Goal: Find specific page/section: Find specific page/section

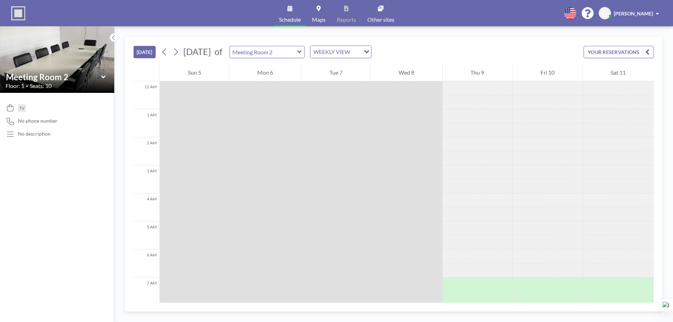
drag, startPoint x: 1, startPoint y: 164, endPoint x: 9, endPoint y: 163, distance: 7.8
click at [1, 164] on div "TV No phone number No description" at bounding box center [57, 207] width 114 height 229
click at [290, 57] on div at bounding box center [267, 52] width 75 height 12
type input "Meeting Room 3"
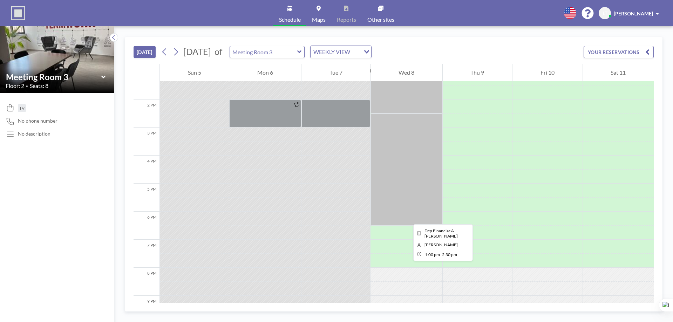
scroll to position [386, 0]
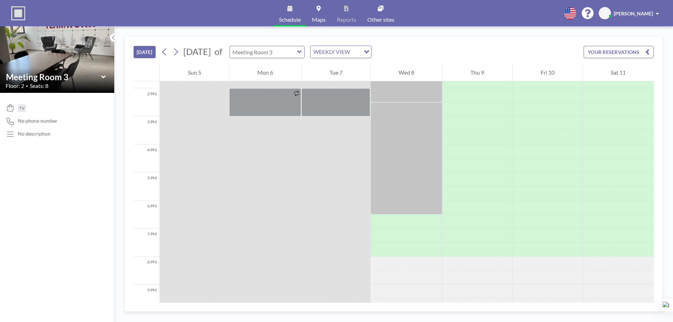
click at [292, 53] on input "text" at bounding box center [263, 52] width 67 height 12
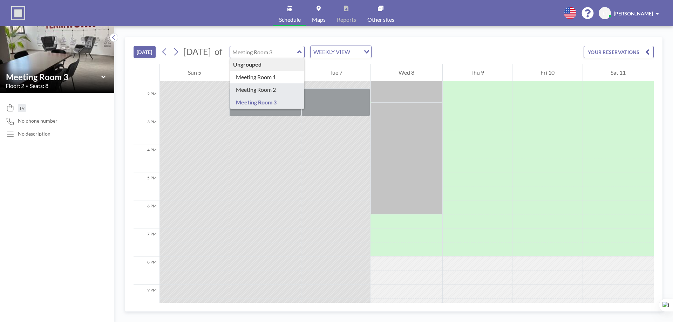
type input "Meeting Room 2"
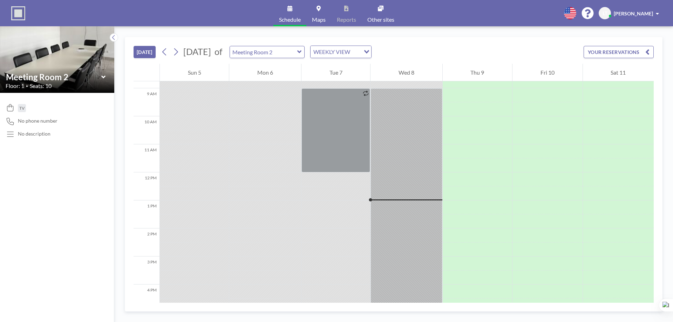
scroll to position [316, 0]
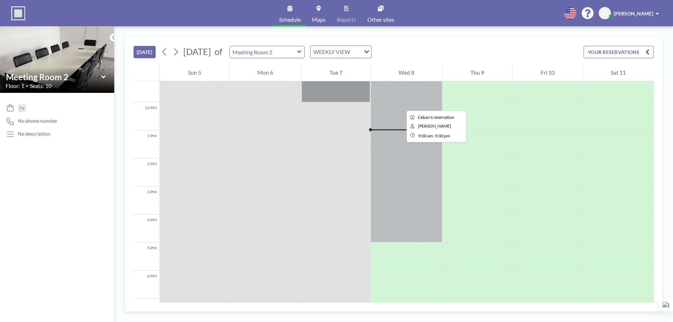
click at [401, 104] on div at bounding box center [407, 130] width 72 height 224
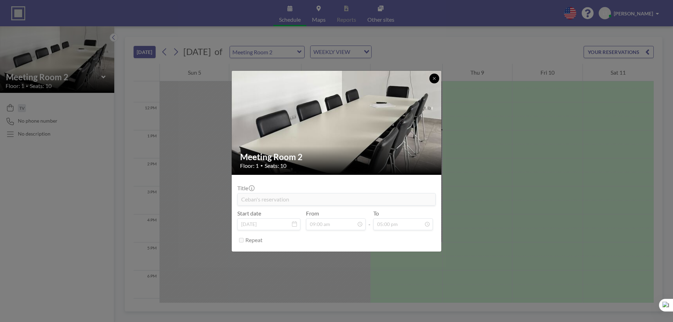
click at [434, 78] on icon at bounding box center [434, 78] width 4 height 4
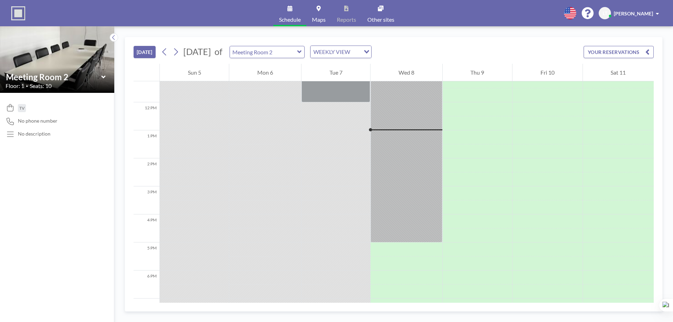
click at [453, 52] on div "[DATE] [DATE] of Meeting Room 2 WEEKLY VIEW Loading... YOUR RESERVATIONS" at bounding box center [394, 50] width 520 height 27
click at [297, 53] on input "text" at bounding box center [263, 52] width 67 height 12
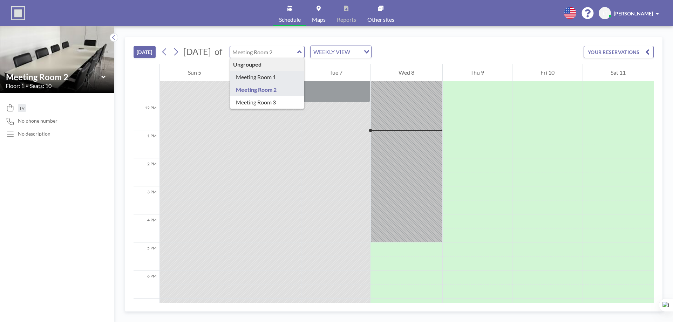
type input "Meeting Room 1"
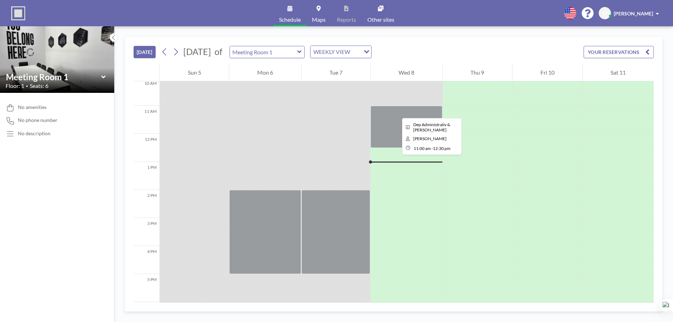
scroll to position [280, 0]
